Goal: Task Accomplishment & Management: Manage account settings

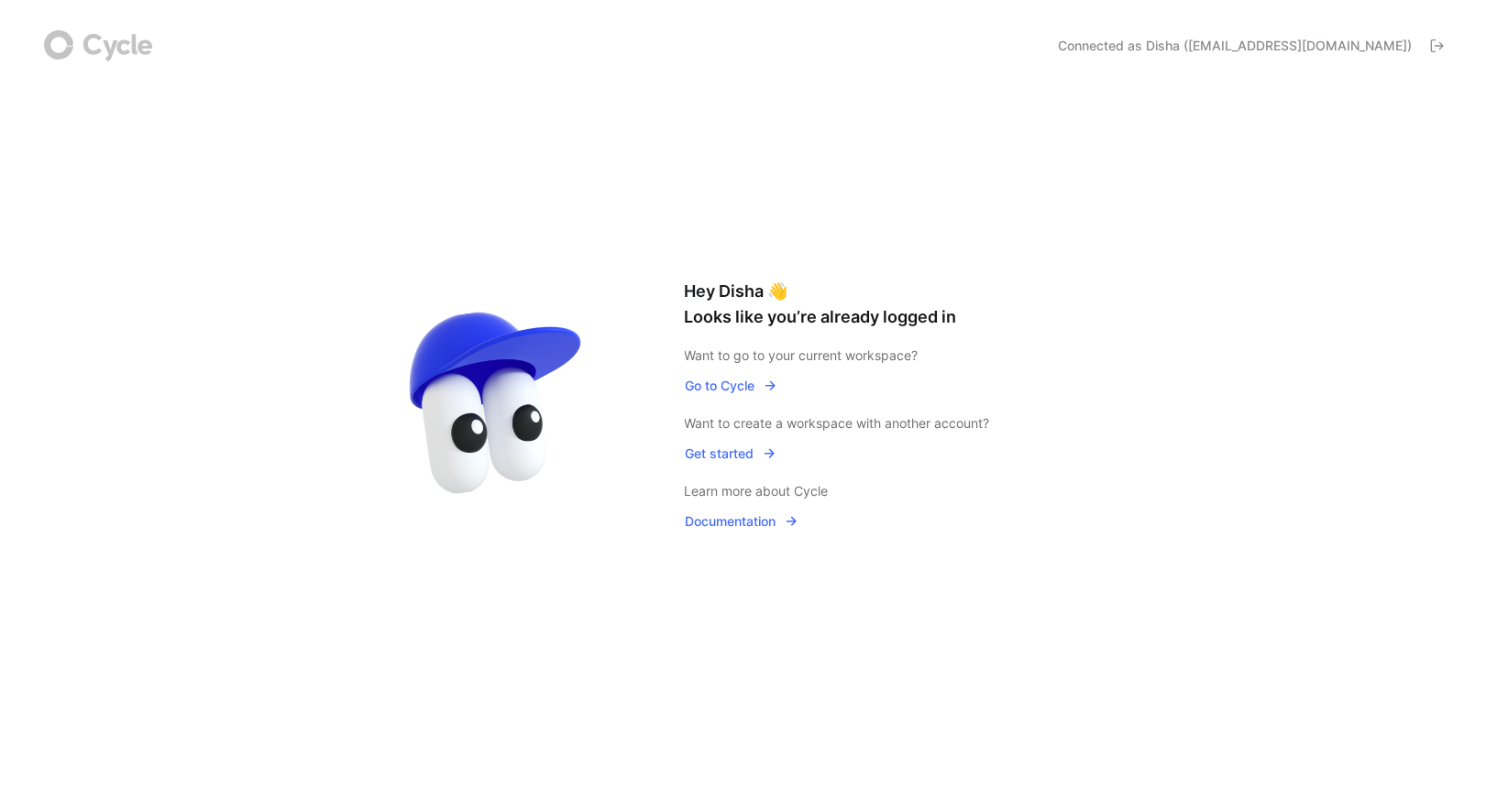
click at [720, 392] on span "Go to Cycle" at bounding box center [731, 385] width 92 height 22
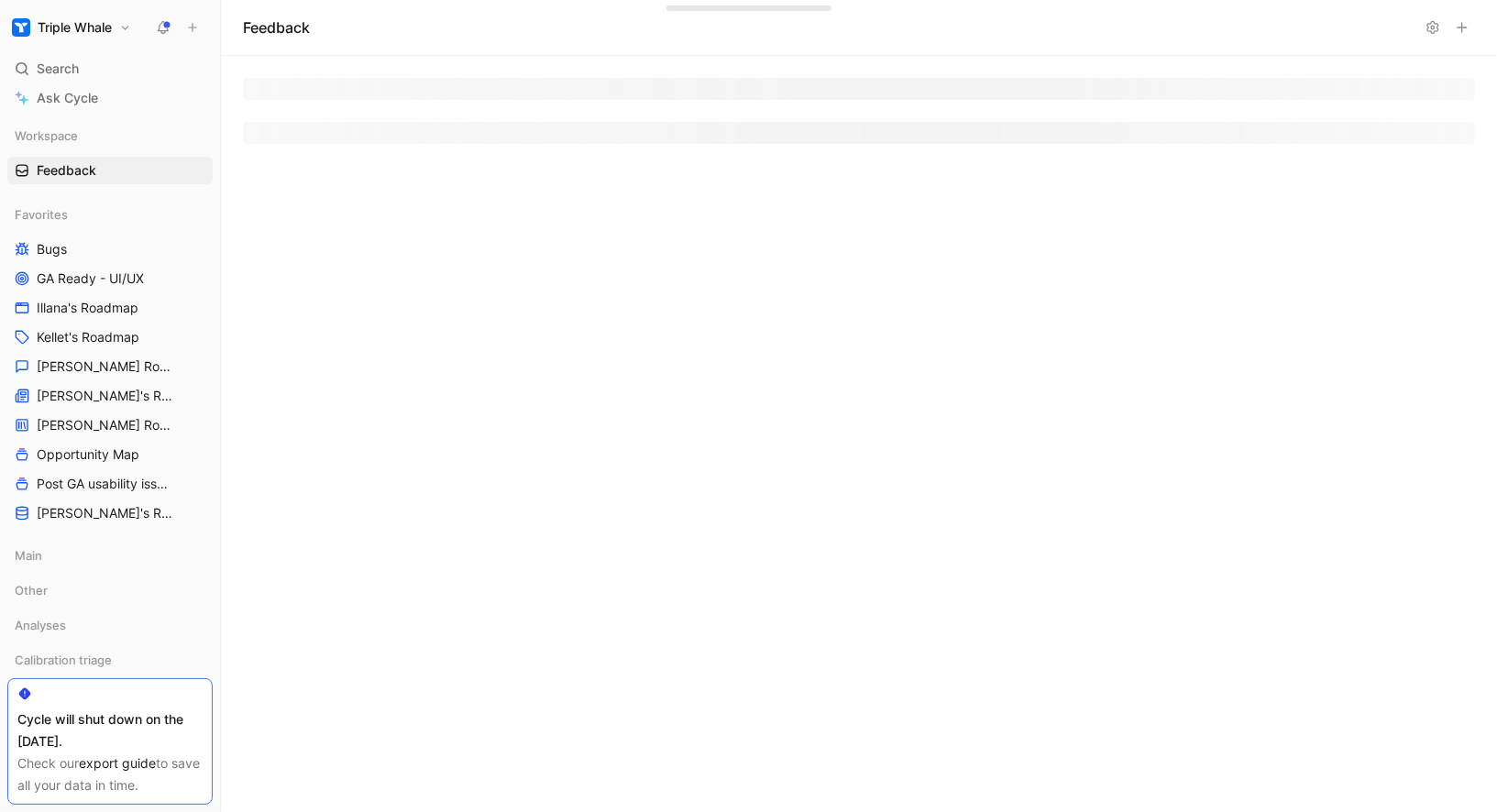
click at [92, 19] on h1 "Triple Whale" at bounding box center [74, 27] width 74 height 16
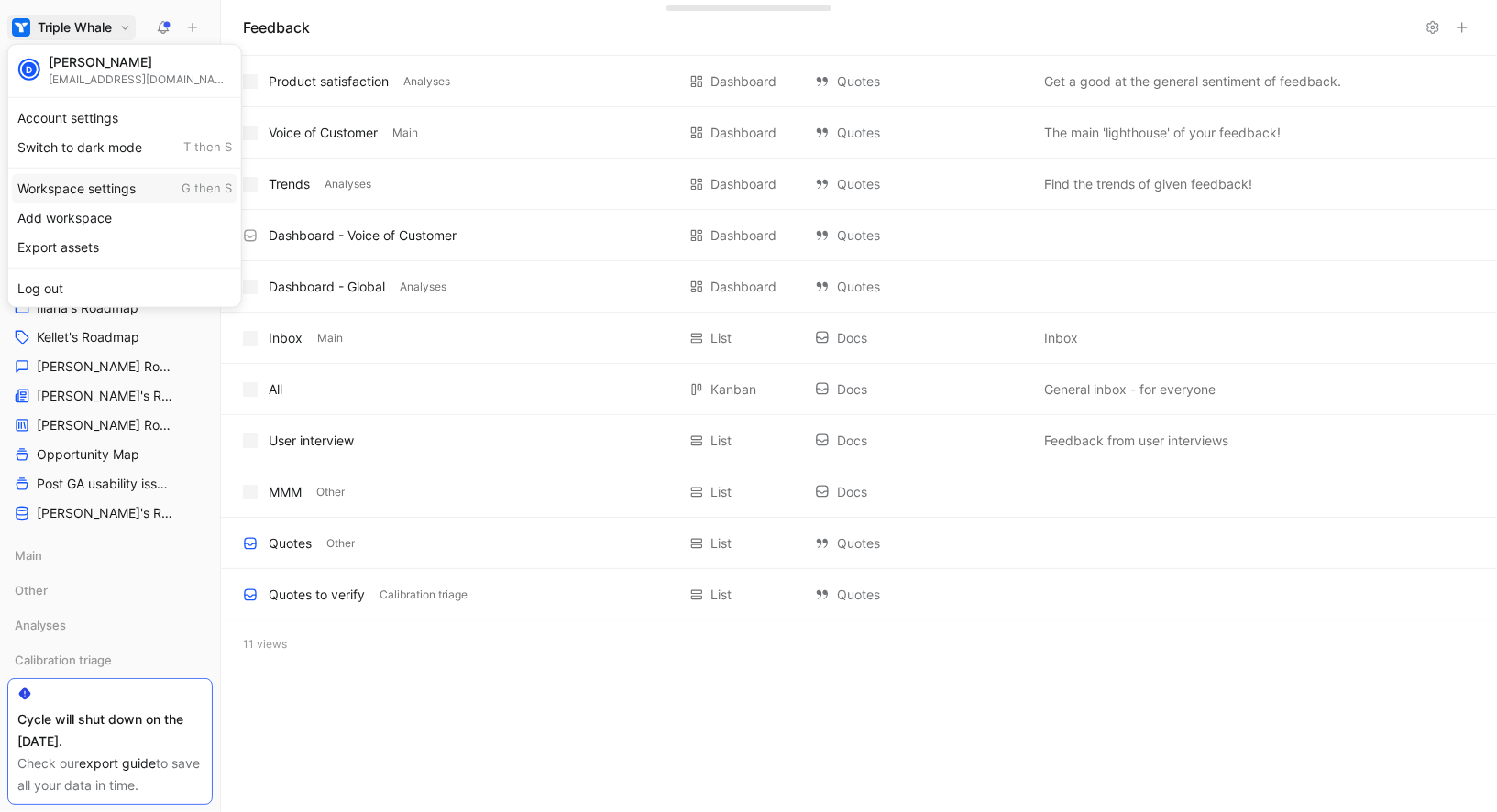
click at [88, 196] on div "Workspace settings G then S" at bounding box center [124, 188] width 225 height 29
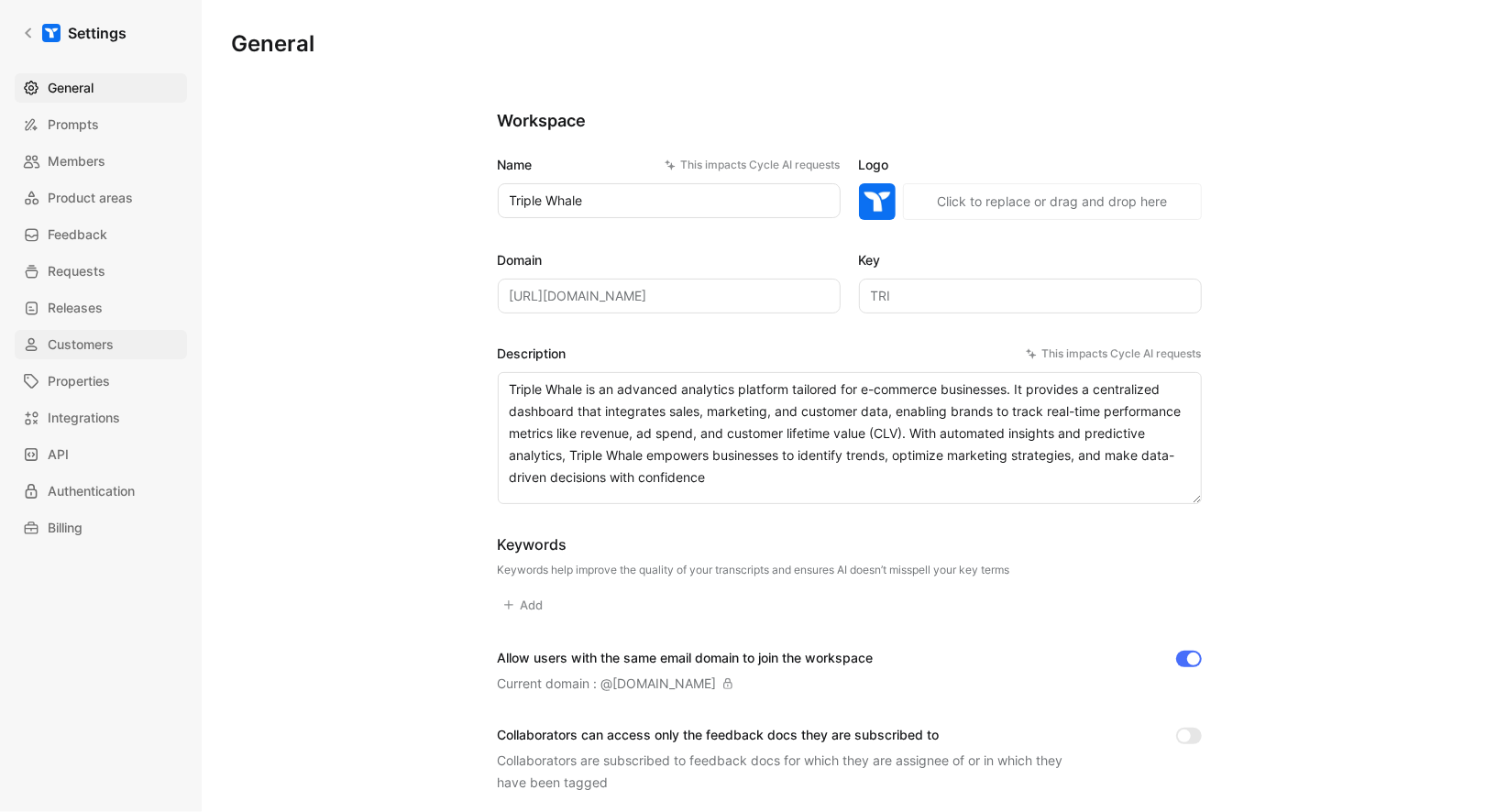
click at [111, 332] on link "Customers" at bounding box center [100, 345] width 172 height 29
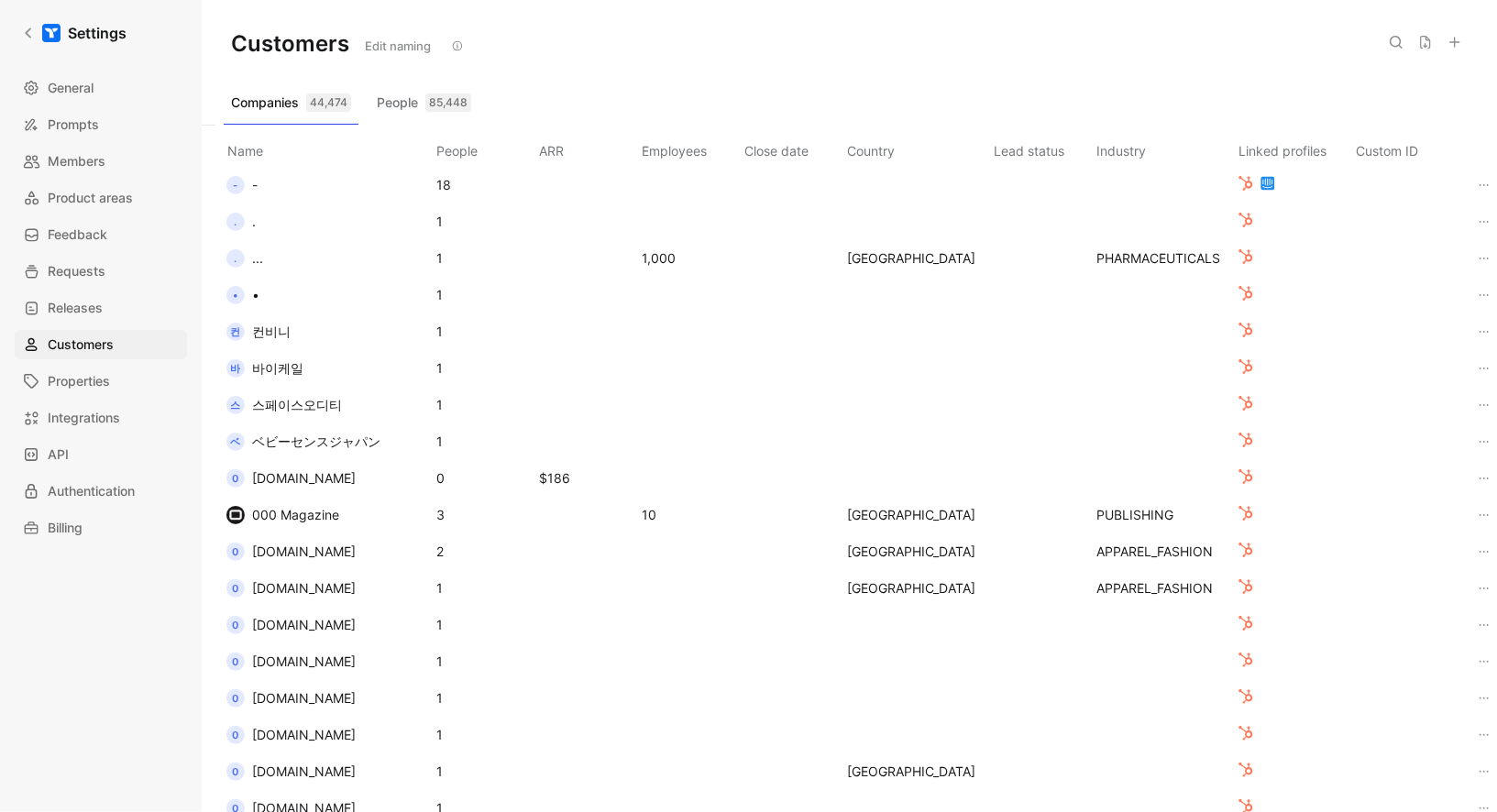
scroll to position [39, 172]
click at [1262, 180] on icon at bounding box center [1269, 183] width 14 height 14
click at [1180, 183] on td at bounding box center [1165, 185] width 142 height 37
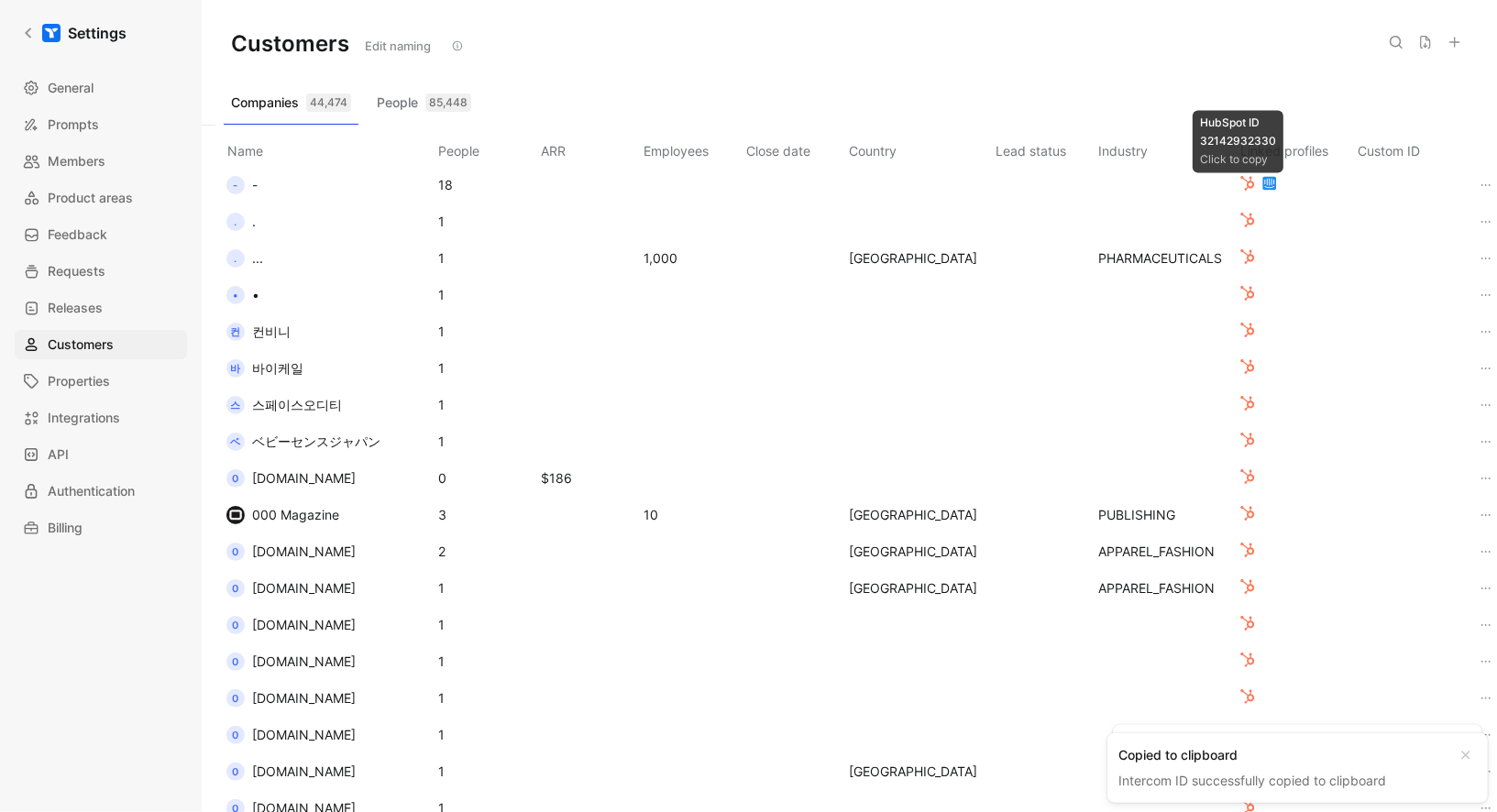
click at [1240, 182] on icon at bounding box center [1247, 183] width 14 height 14
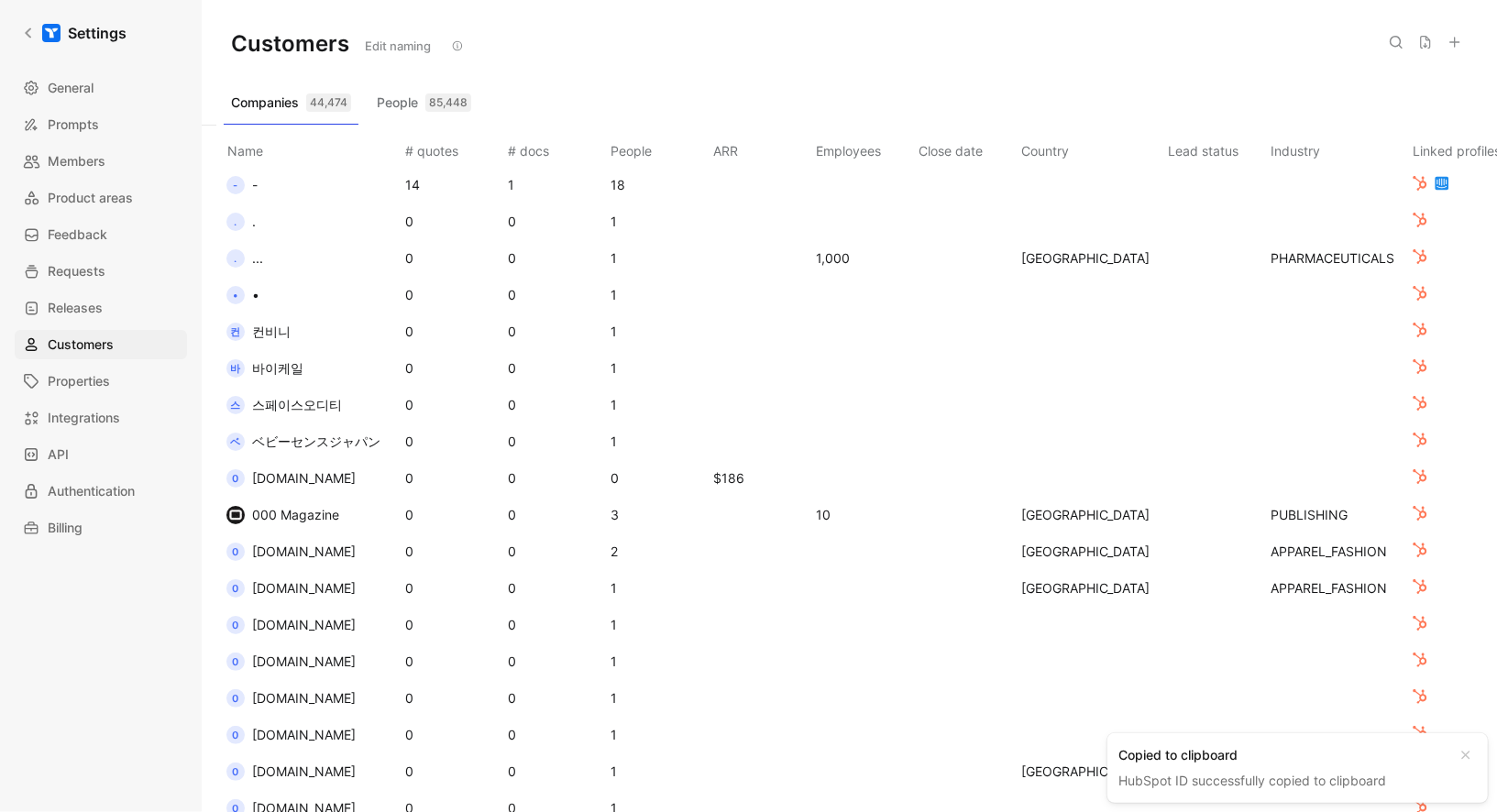
click at [278, 184] on td "- -" at bounding box center [309, 185] width 185 height 37
